Goal: Task Accomplishment & Management: Manage account settings

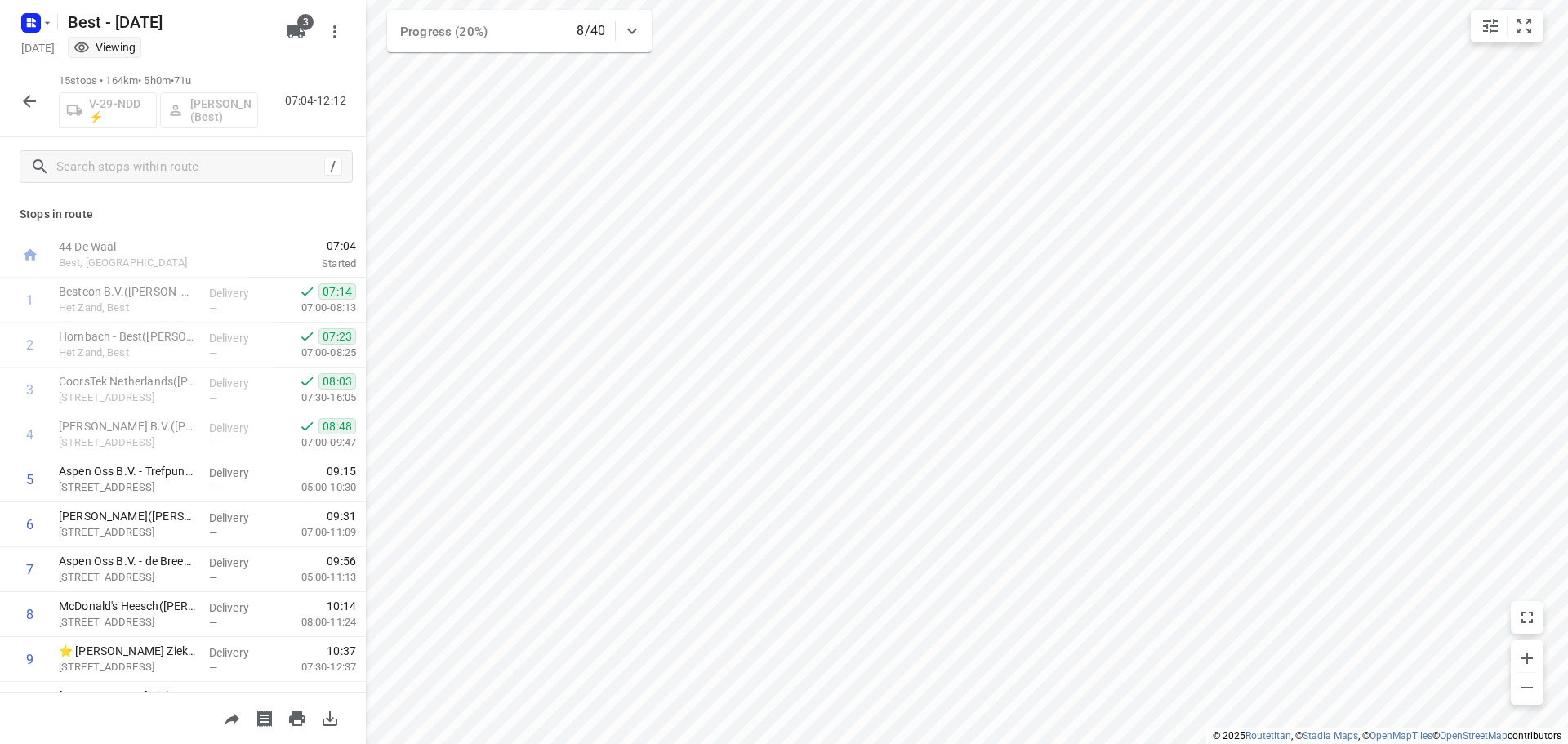
scroll to position [10, 0]
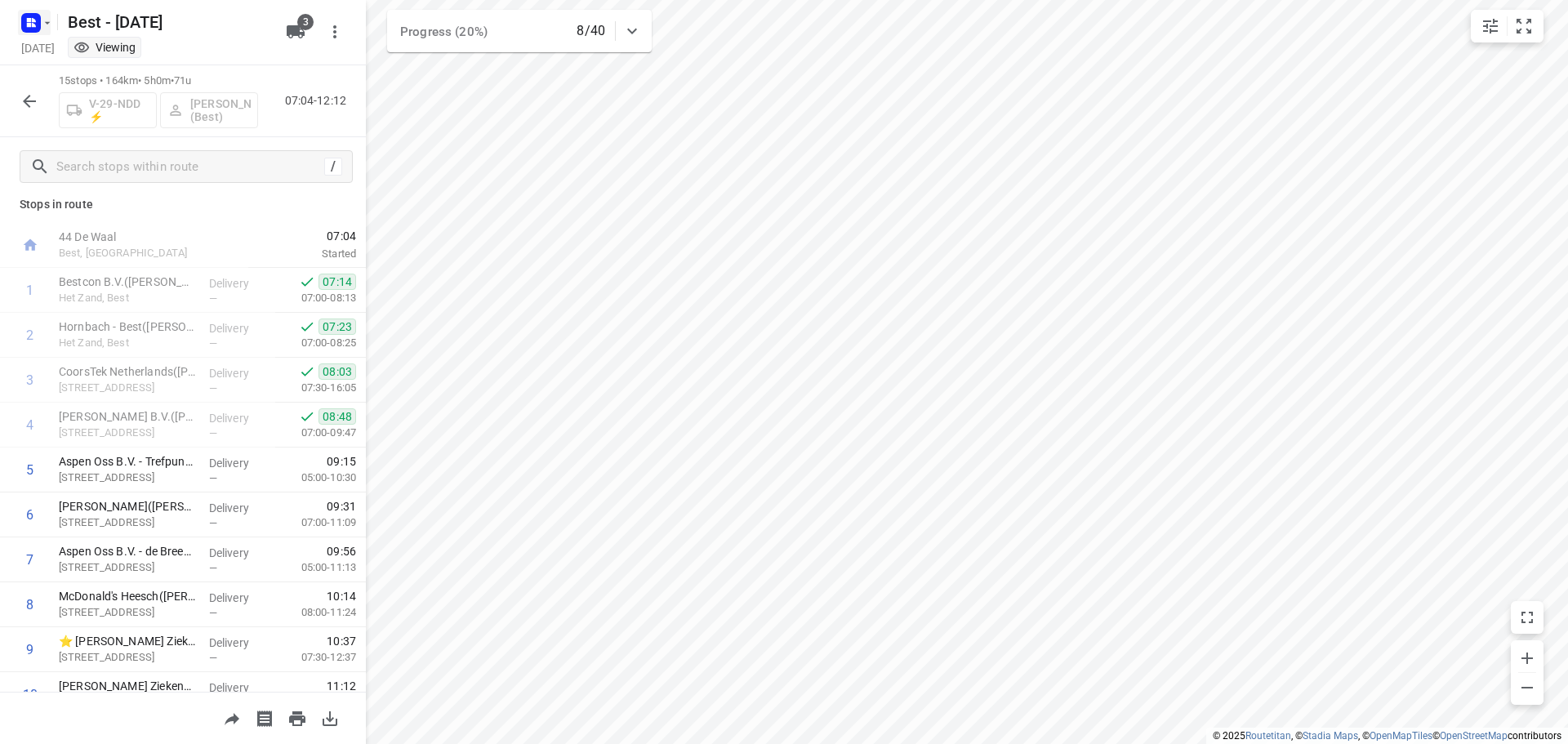
click at [41, 27] on icon "button" at bounding box center [47, 23] width 13 height 13
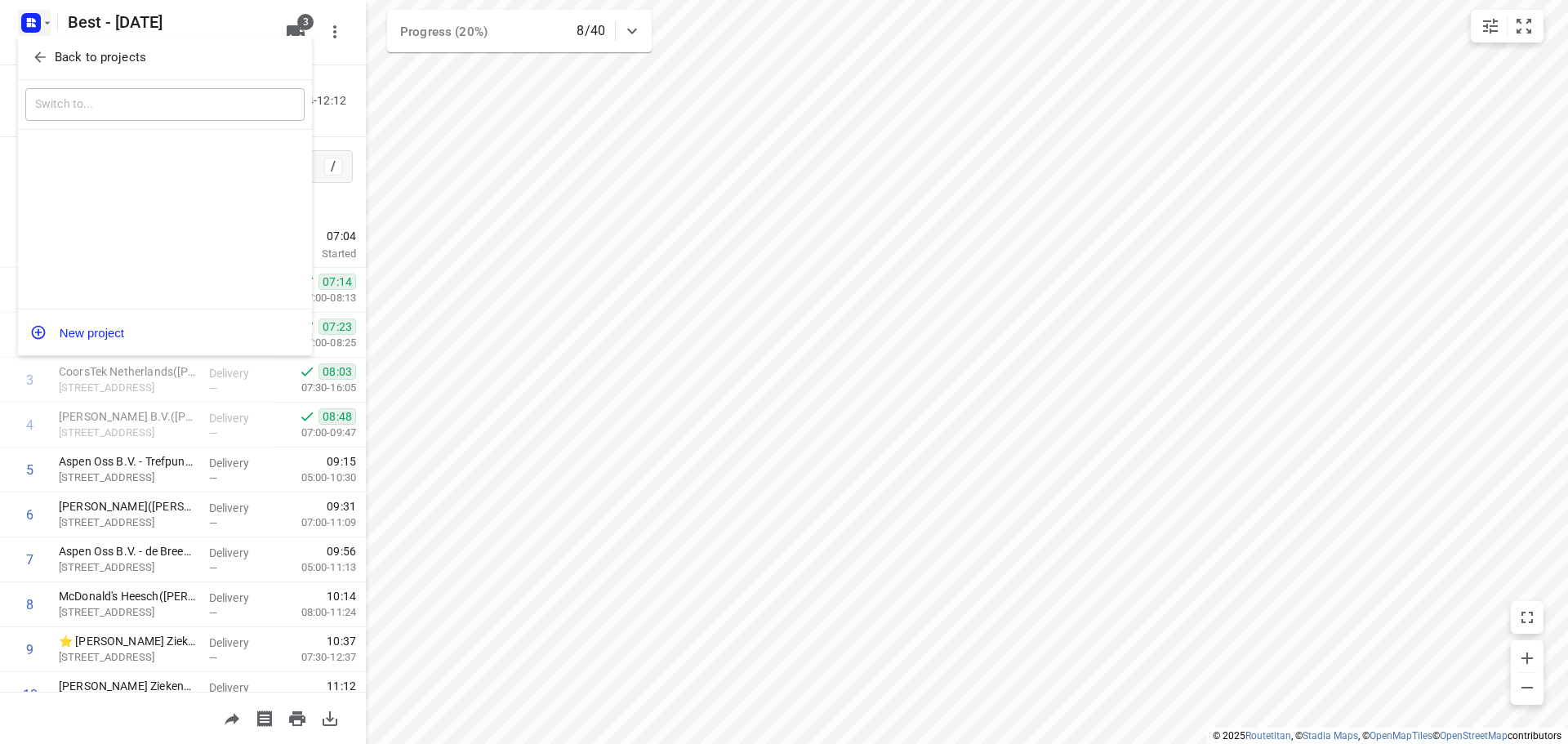
click at [34, 43] on div "Back to projects" at bounding box center [165, 58] width 294 height 44
click at [37, 48] on span "Back to projects" at bounding box center [164, 57] width 266 height 19
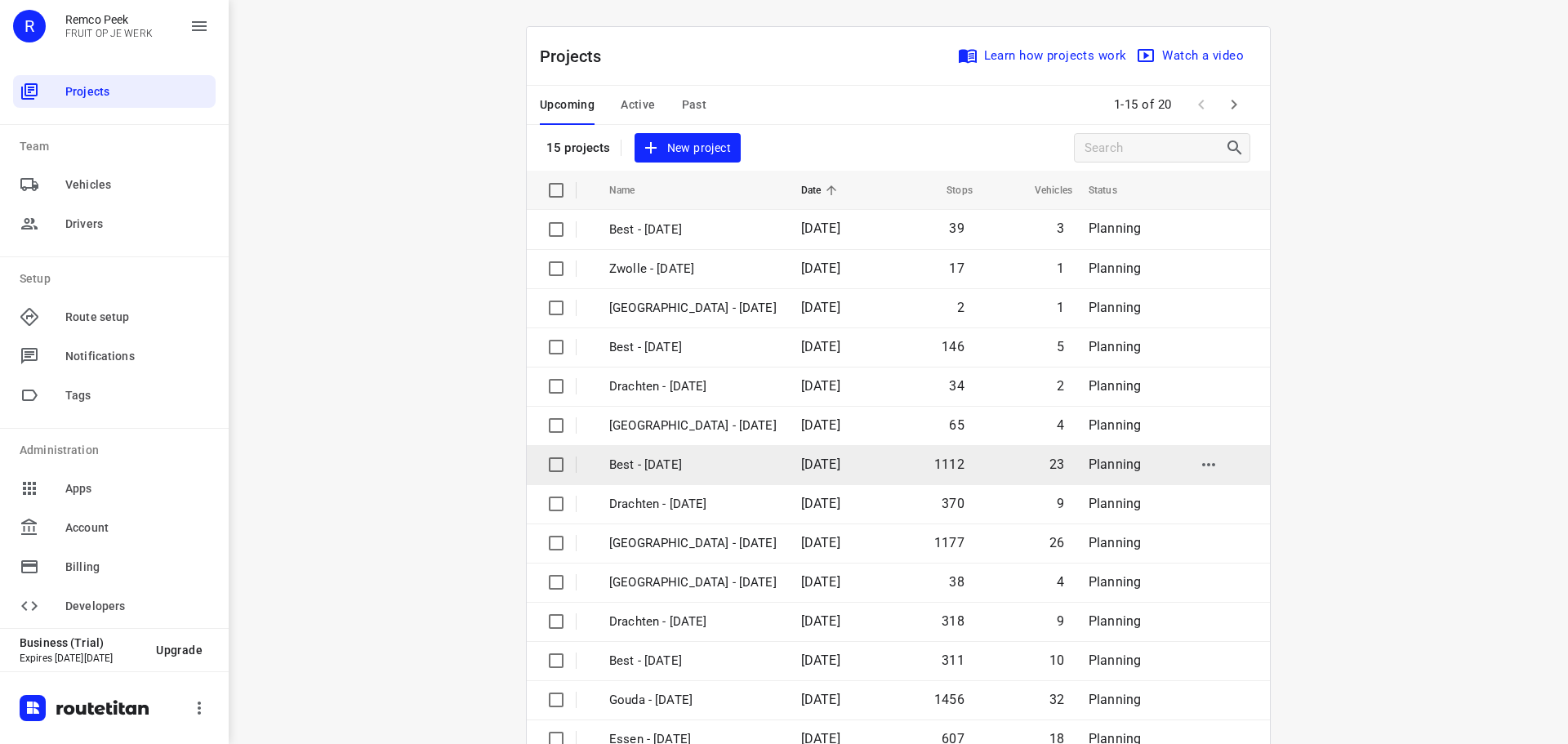
scroll to position [81, 0]
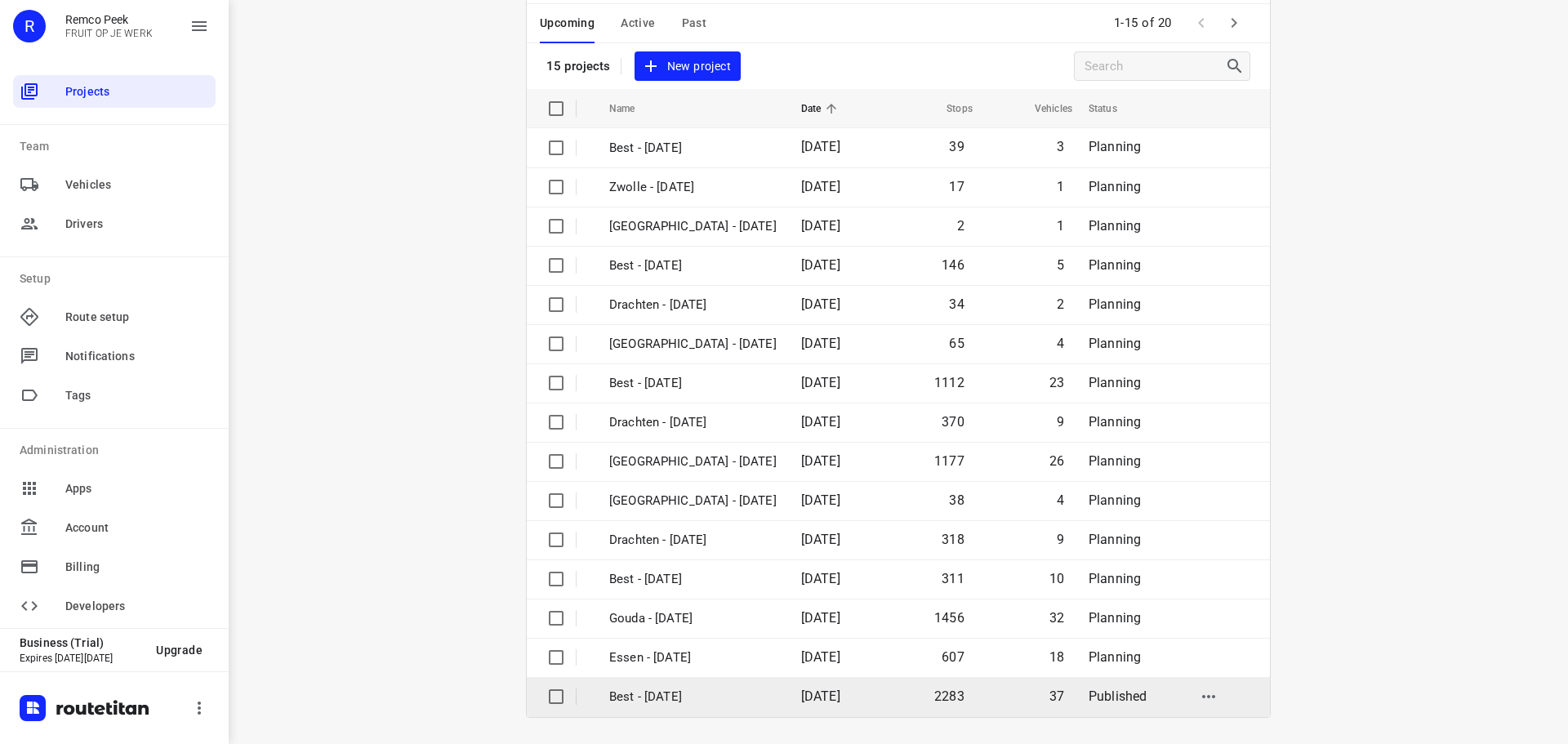
click at [640, 704] on p "Best - [DATE]" at bounding box center [693, 697] width 168 height 19
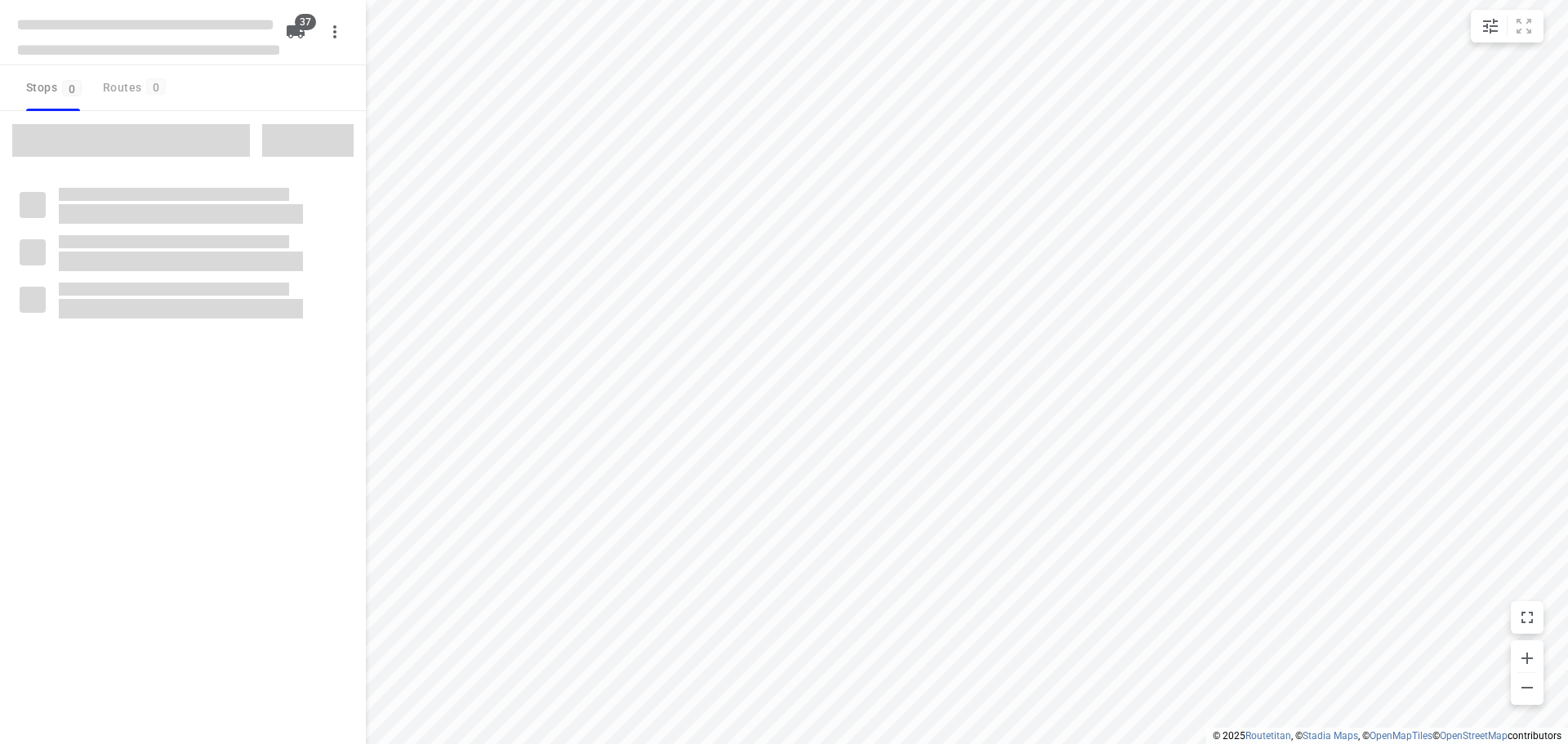
checkbox input "true"
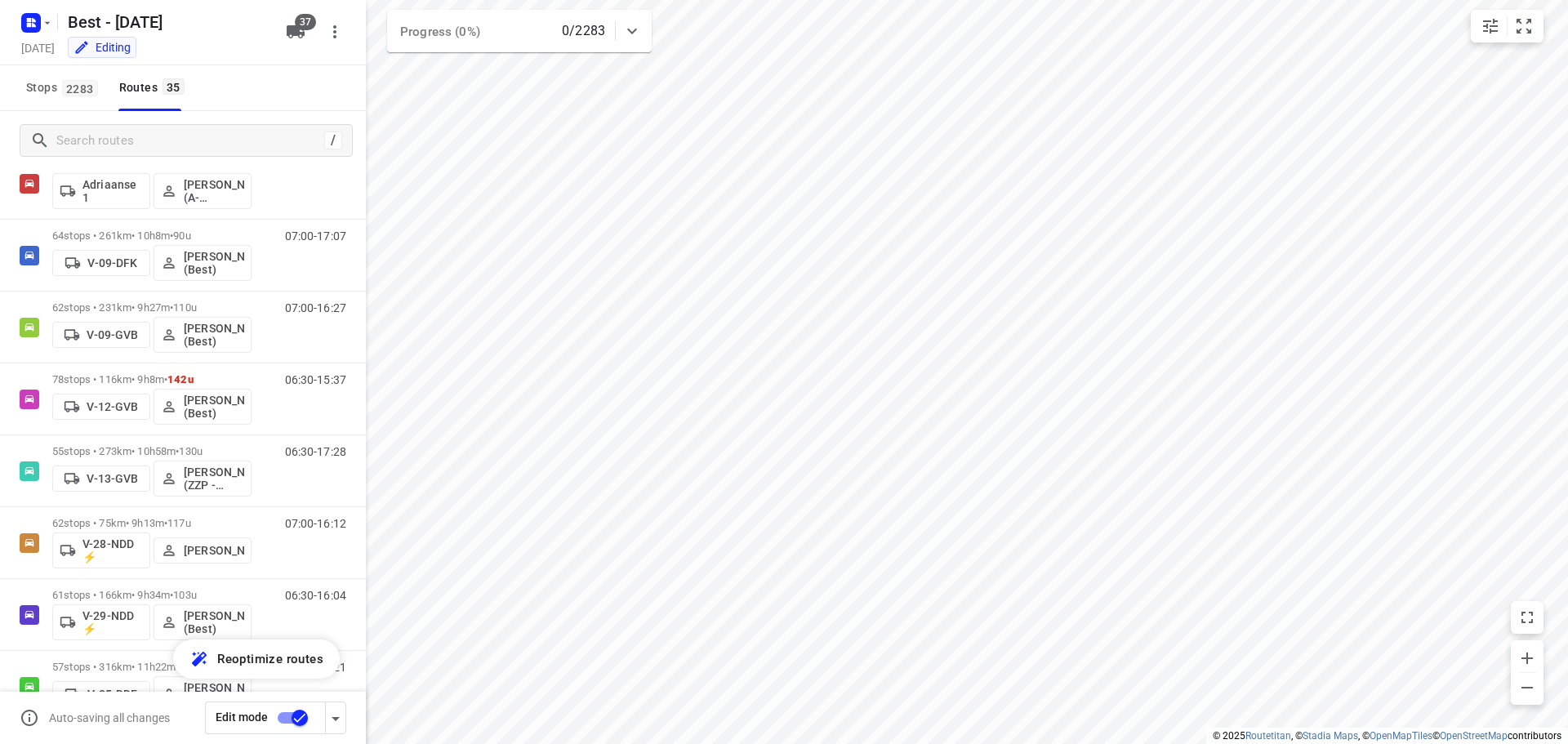
scroll to position [29, 0]
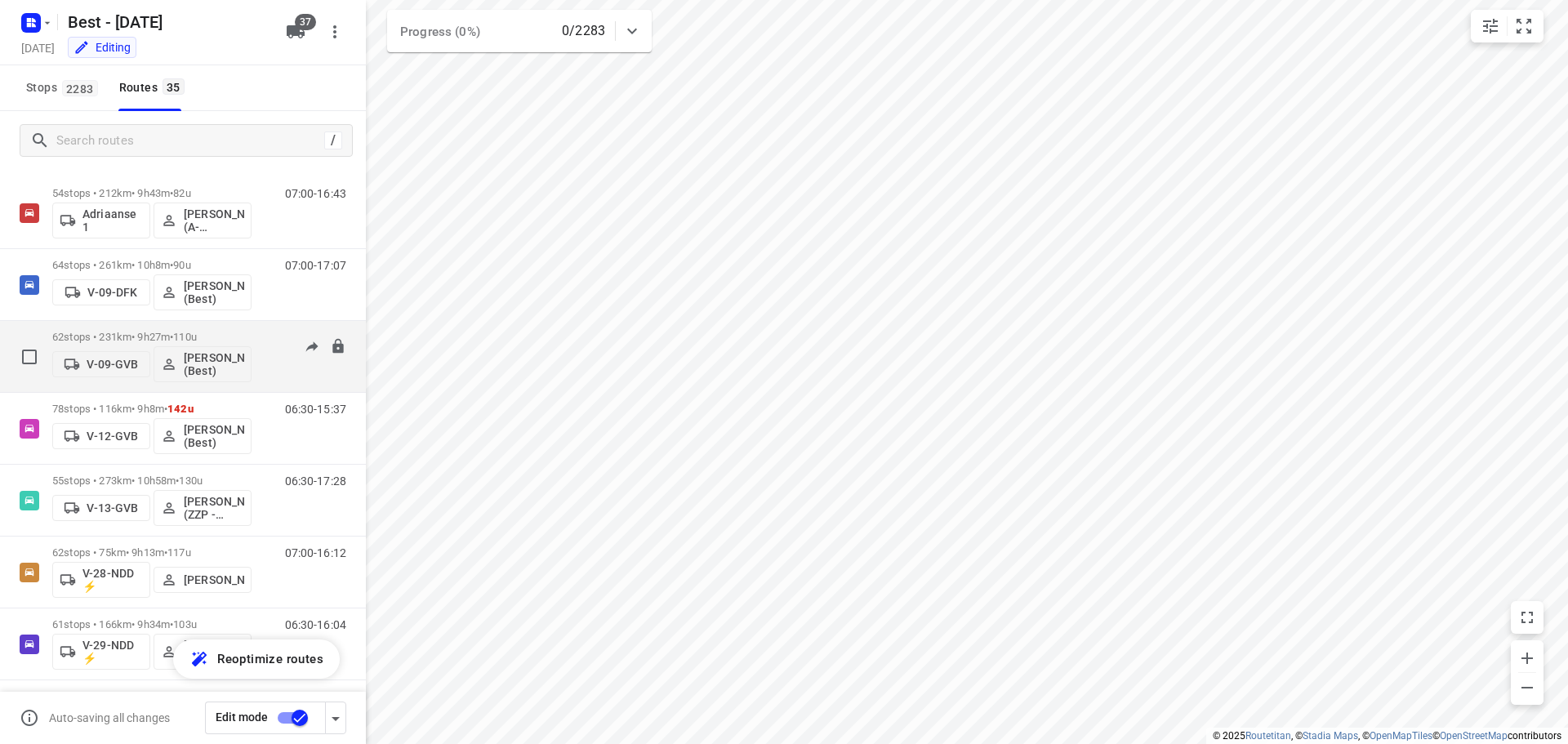
click at [168, 327] on div "62 stops • 231km • 9h27m • 110u V-09-[PERSON_NAME] (Best)" at bounding box center [151, 356] width 199 height 68
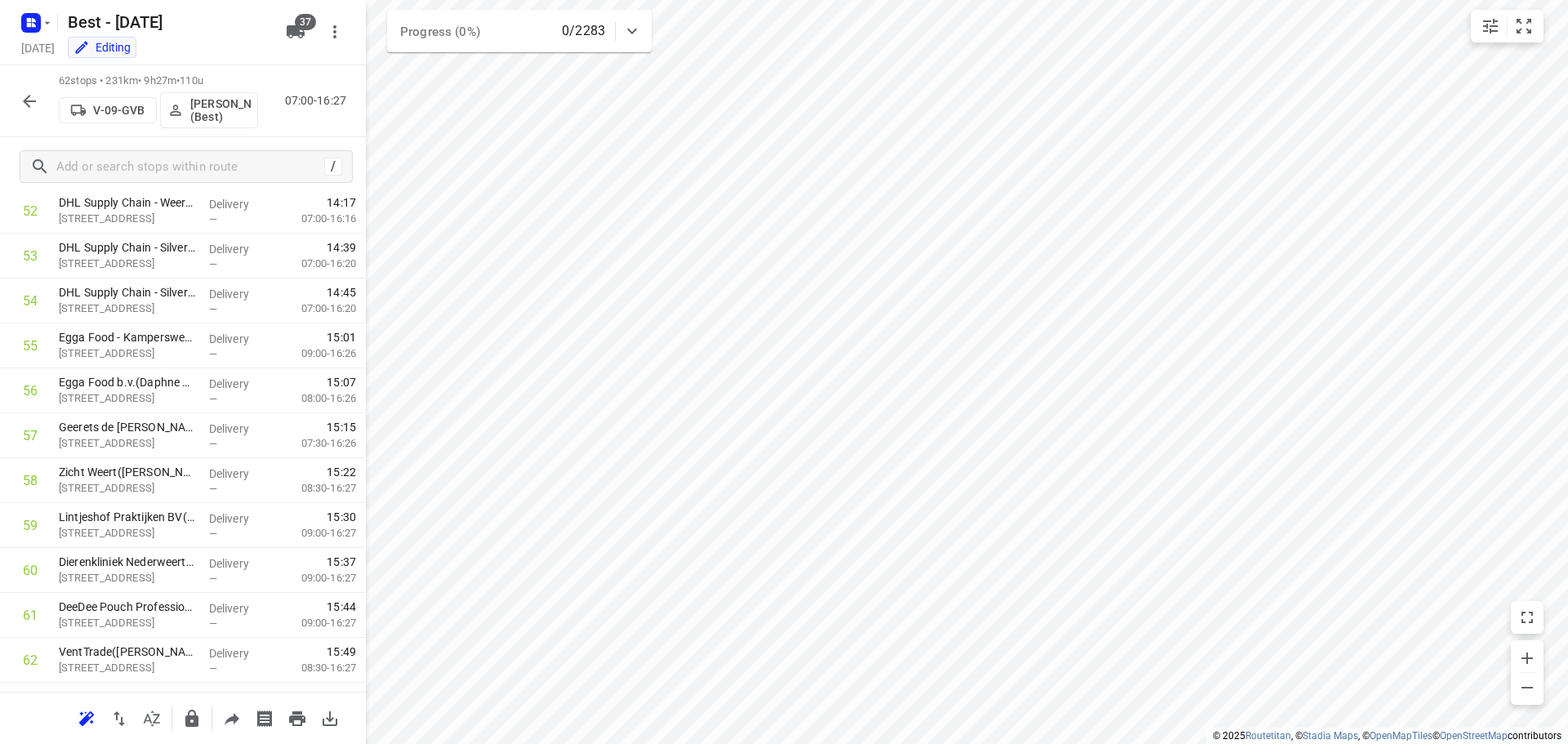
scroll to position [2416, 0]
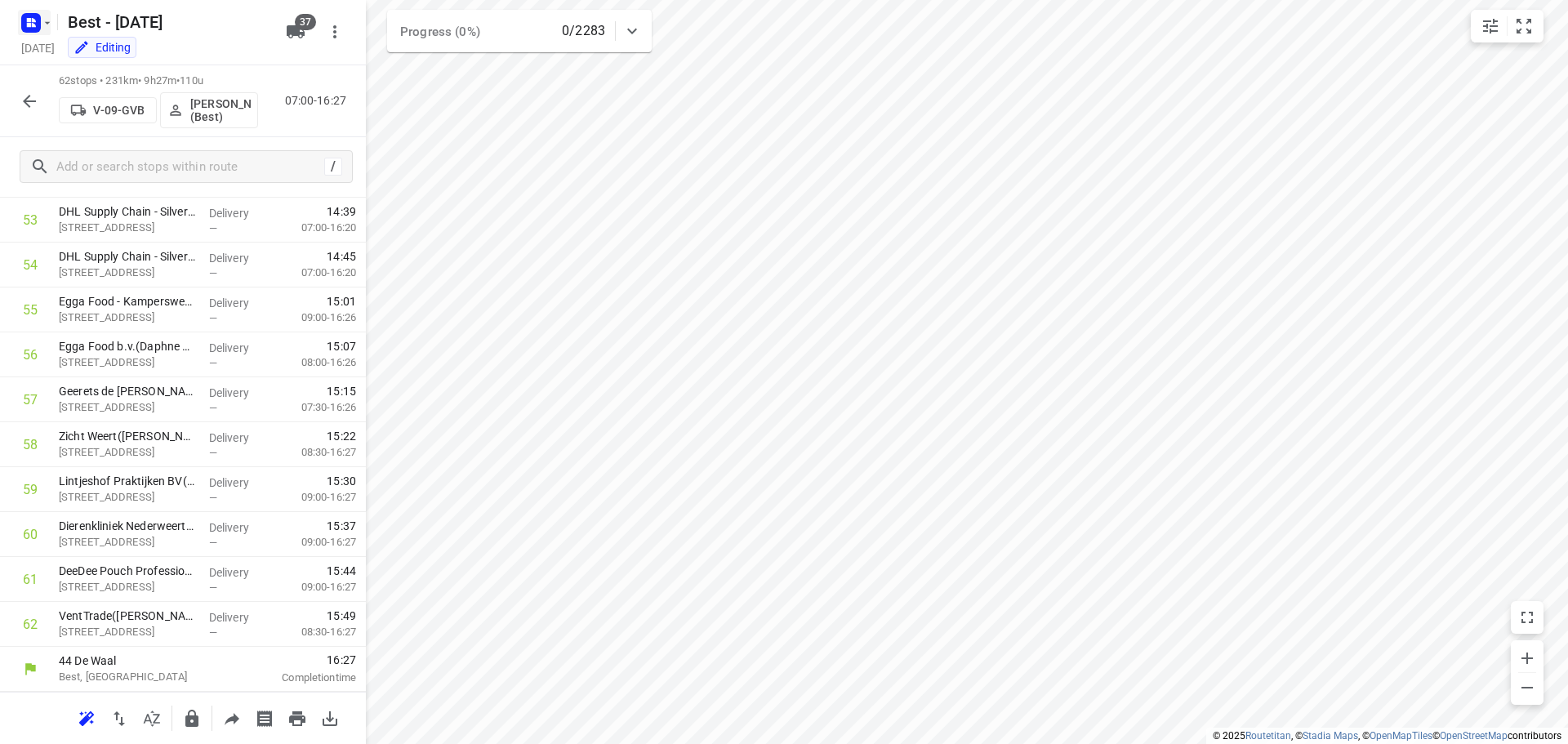
click at [29, 25] on icon "button" at bounding box center [28, 25] width 4 height 4
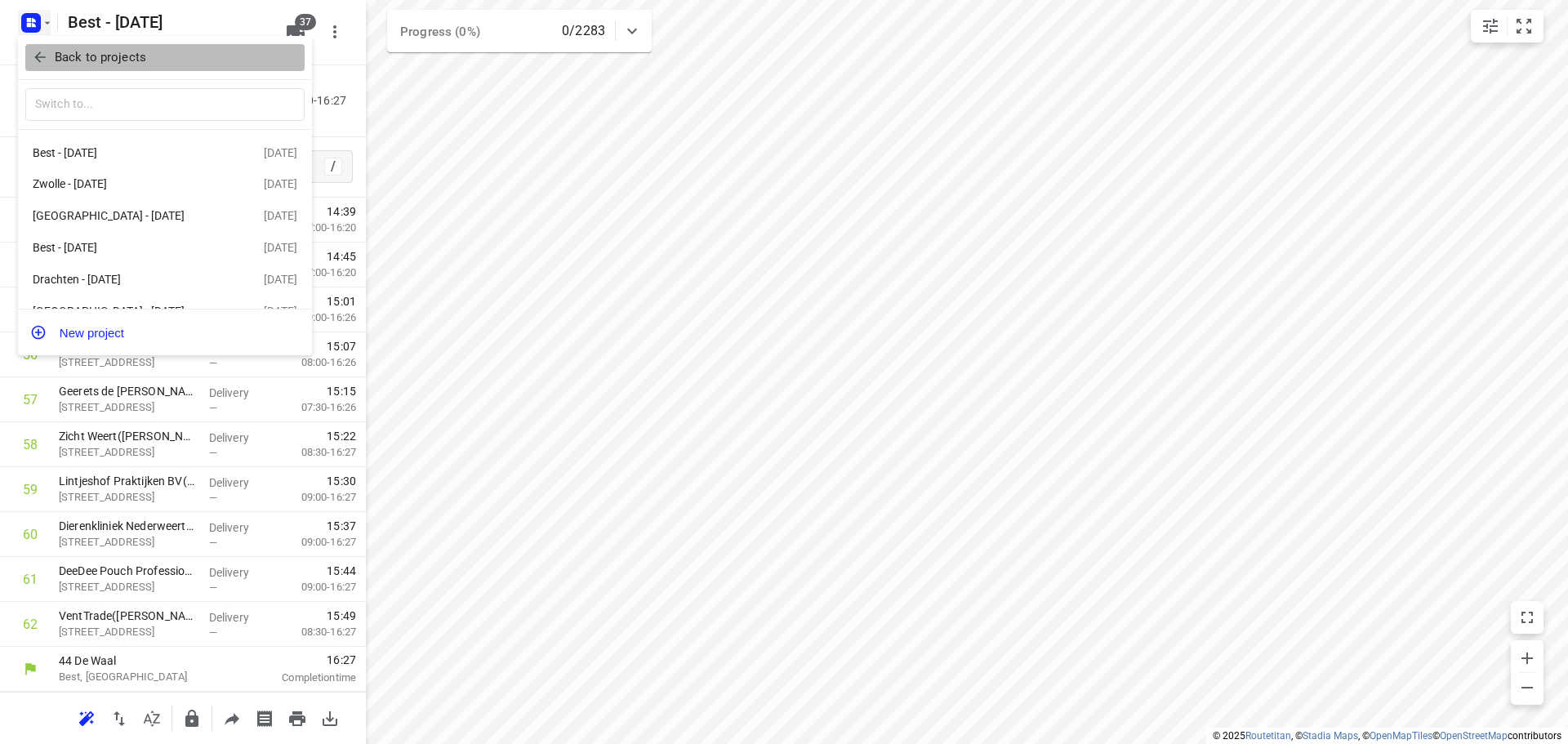
click at [34, 54] on icon "button" at bounding box center [39, 57] width 17 height 17
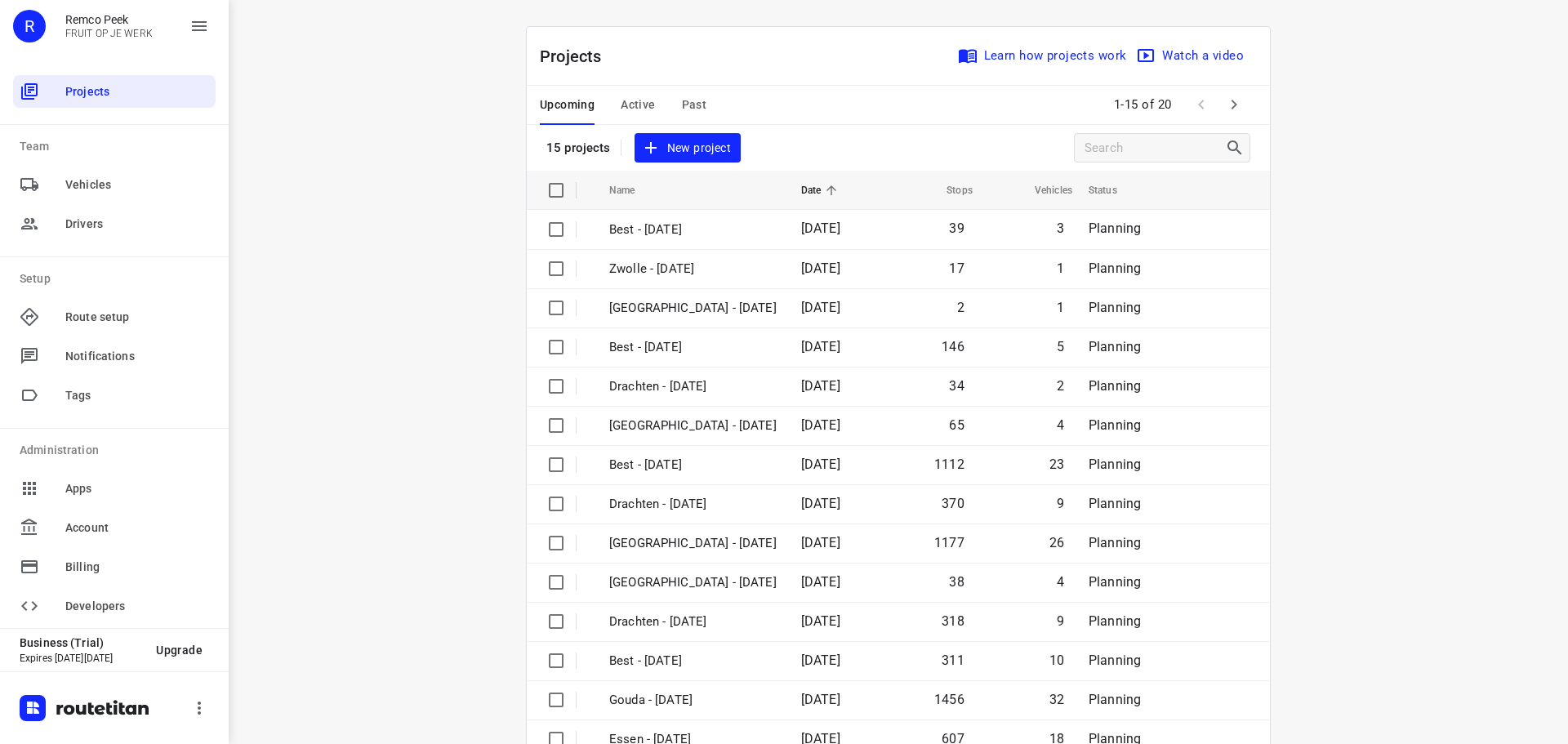
click at [686, 107] on span "Past" at bounding box center [695, 105] width 26 height 21
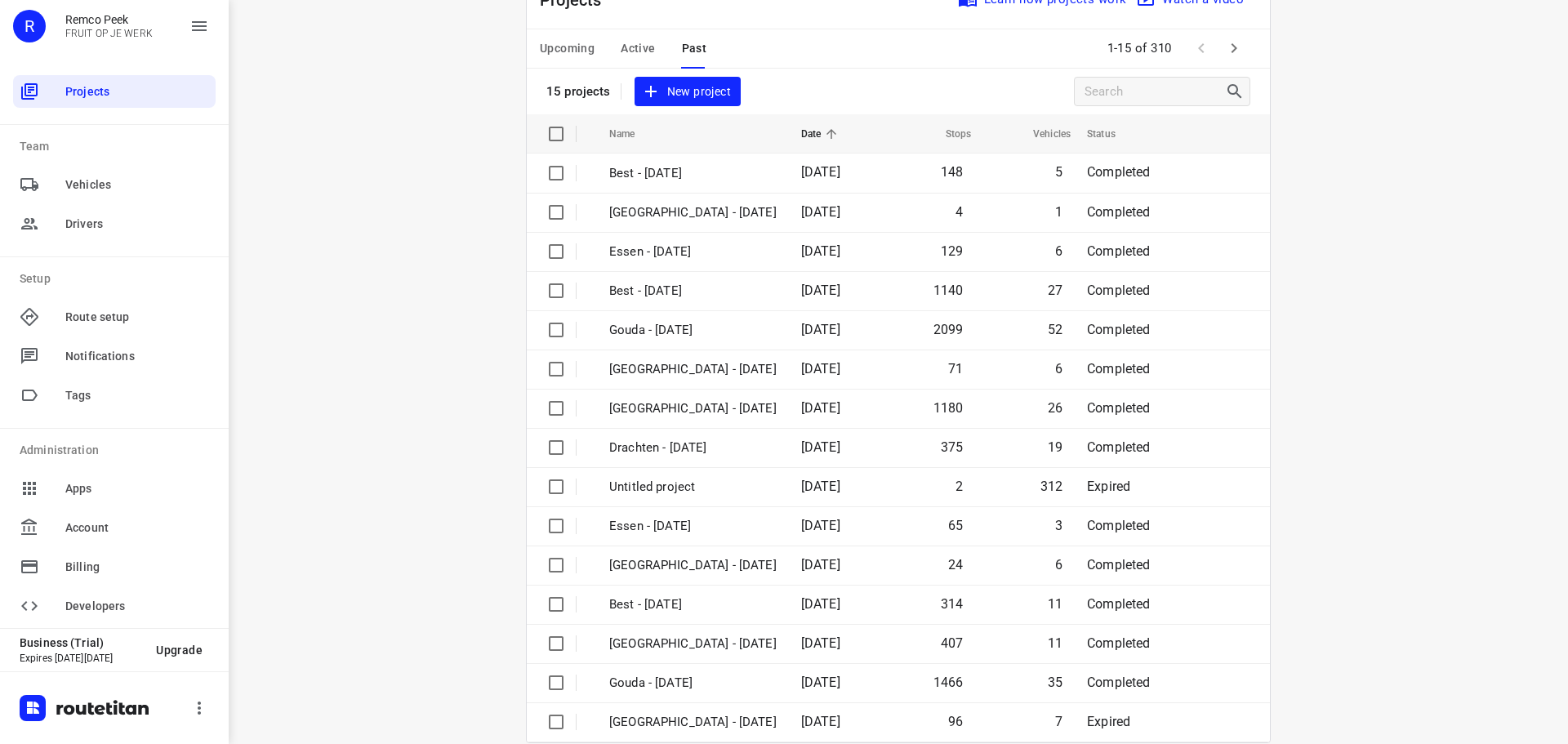
scroll to position [81, 0]
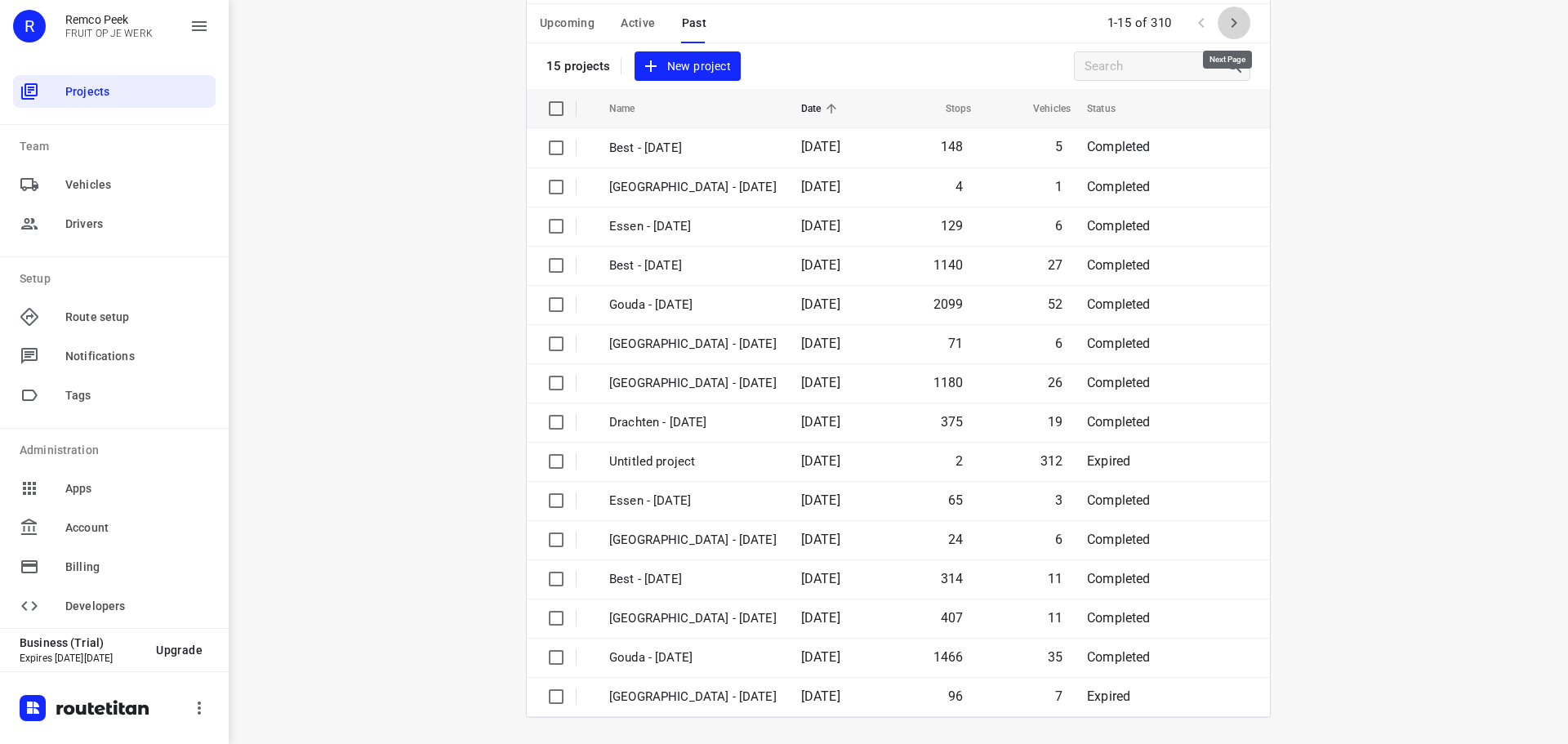
click at [1239, 23] on button "button" at bounding box center [1233, 23] width 32 height 32
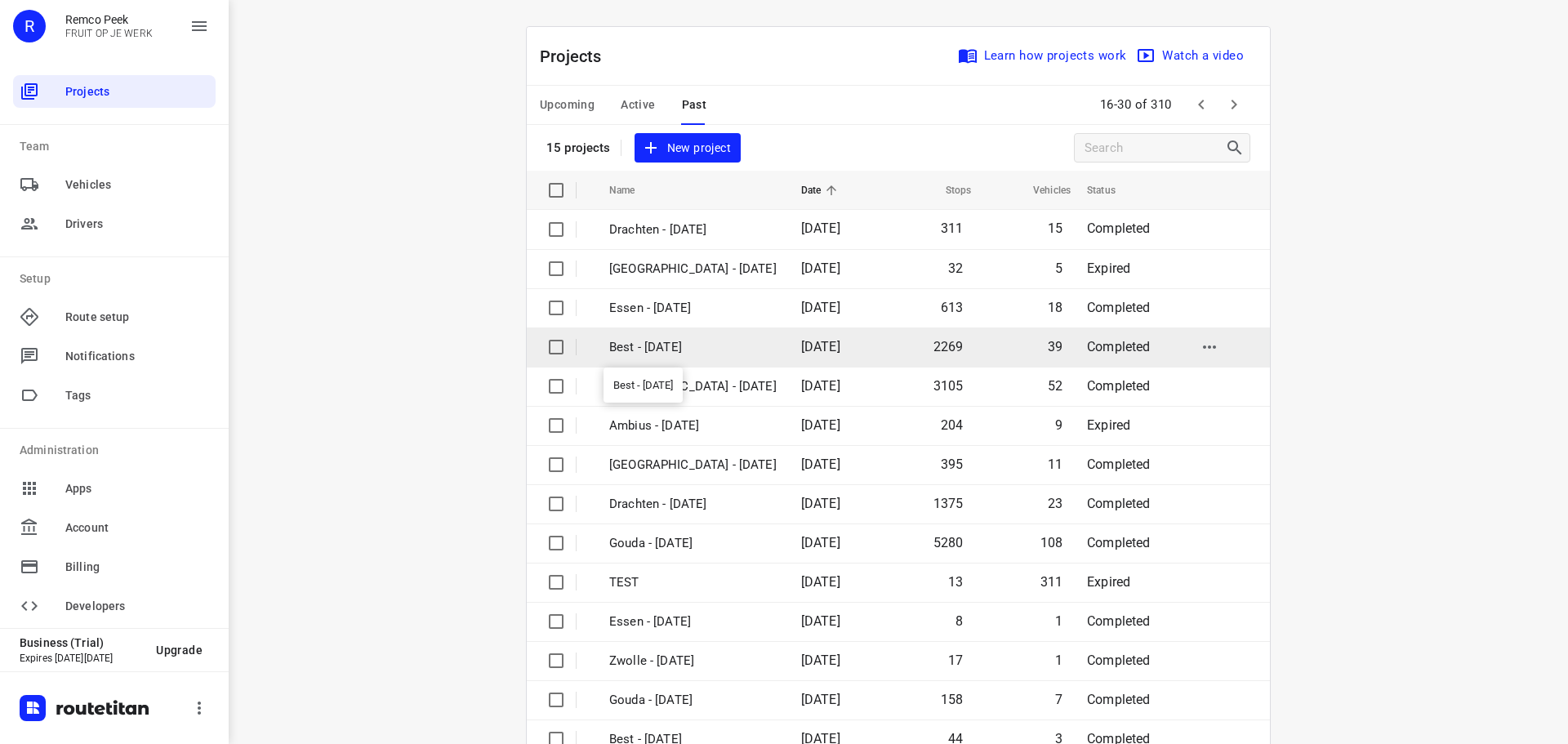
click at [617, 354] on p "Best - [DATE]" at bounding box center [693, 346] width 168 height 19
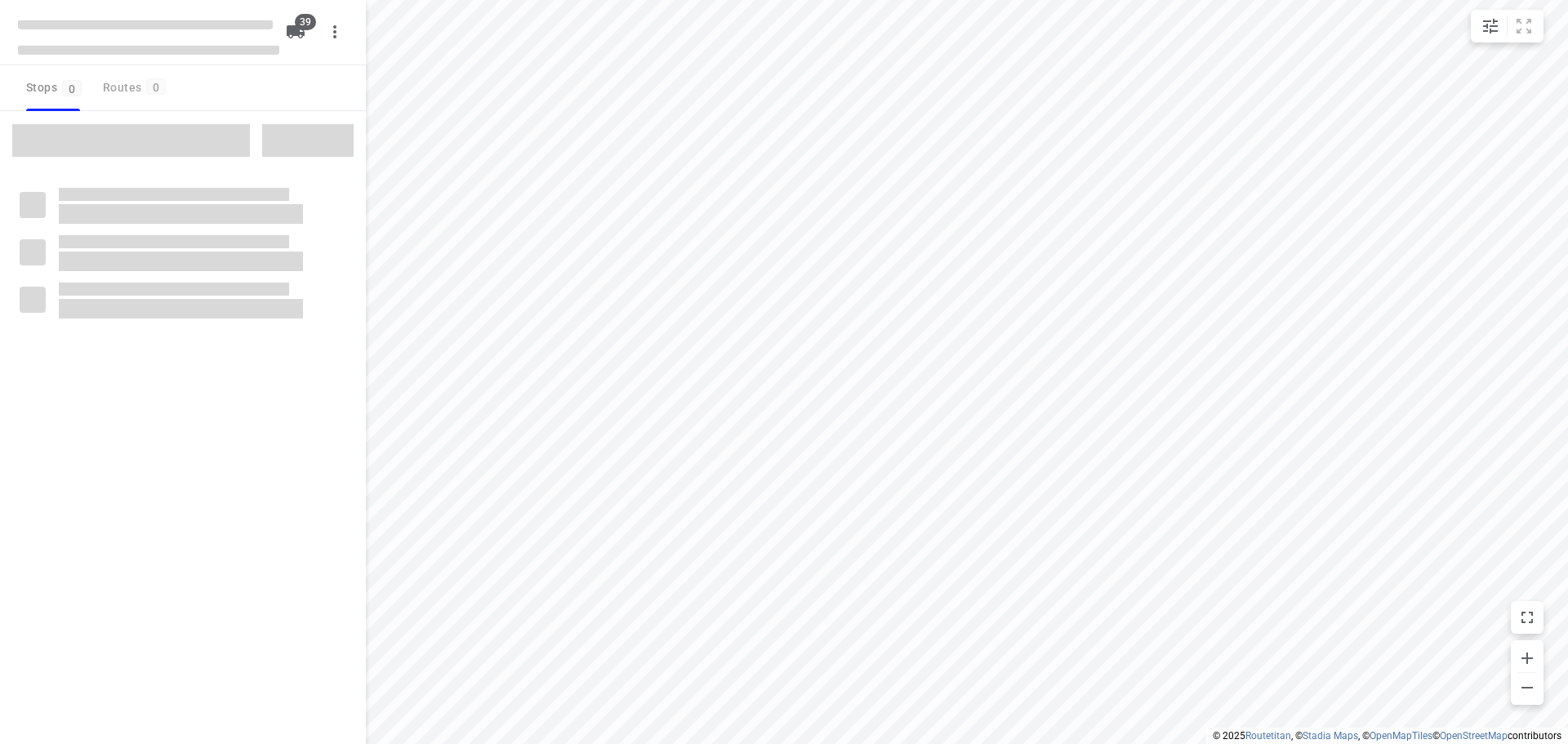
checkbox input "true"
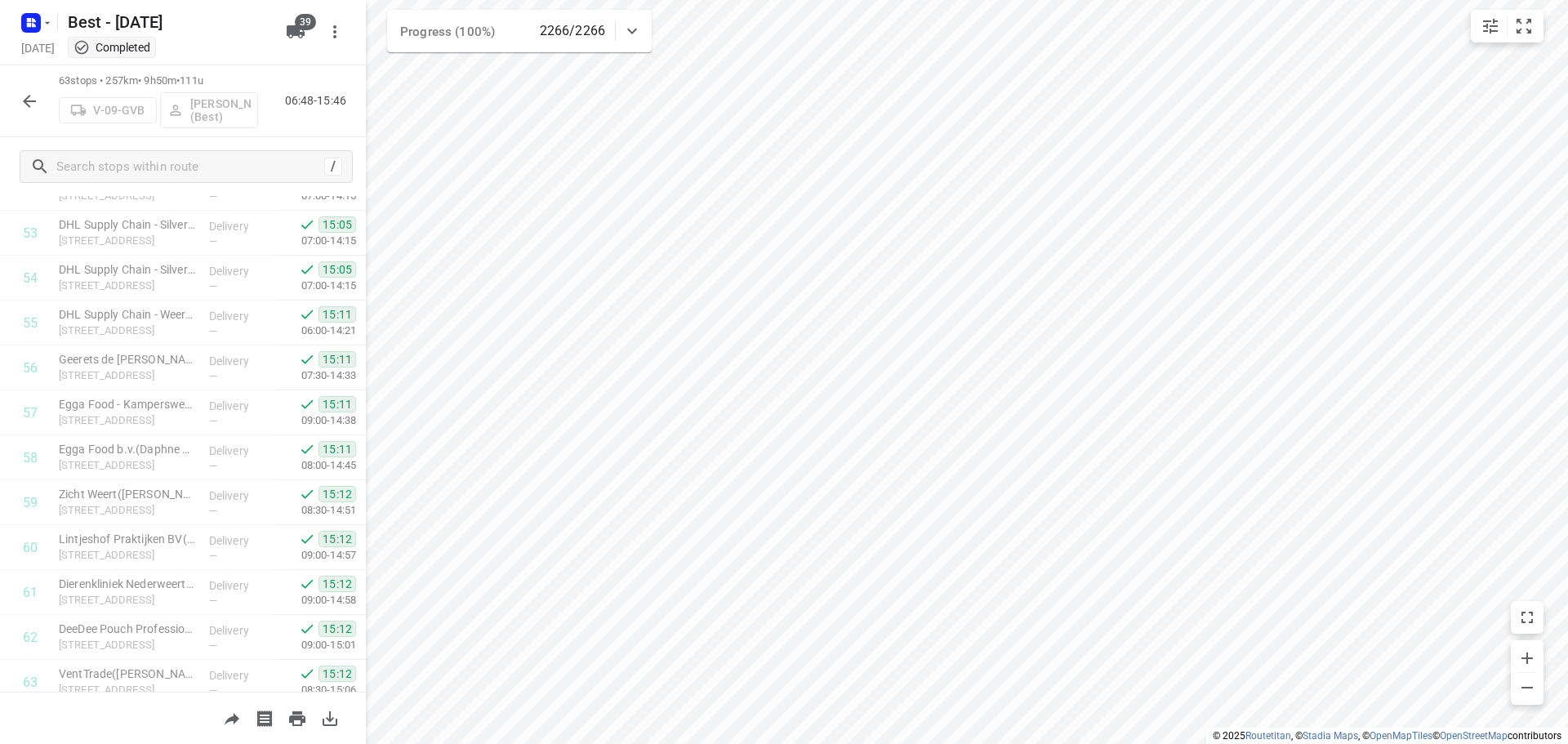
scroll to position [2507, 0]
